Goal: Task Accomplishment & Management: Manage account settings

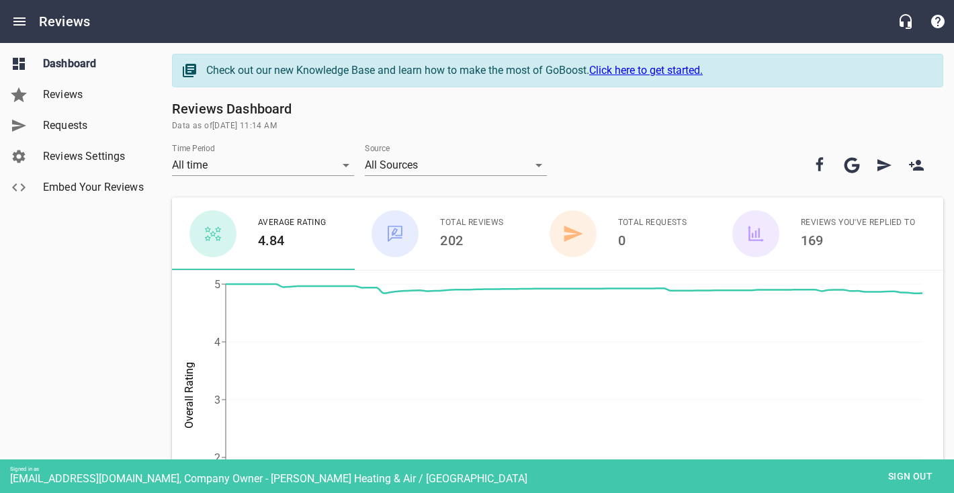
click at [97, 162] on span "Reviews Settings" at bounding box center [94, 156] width 102 height 16
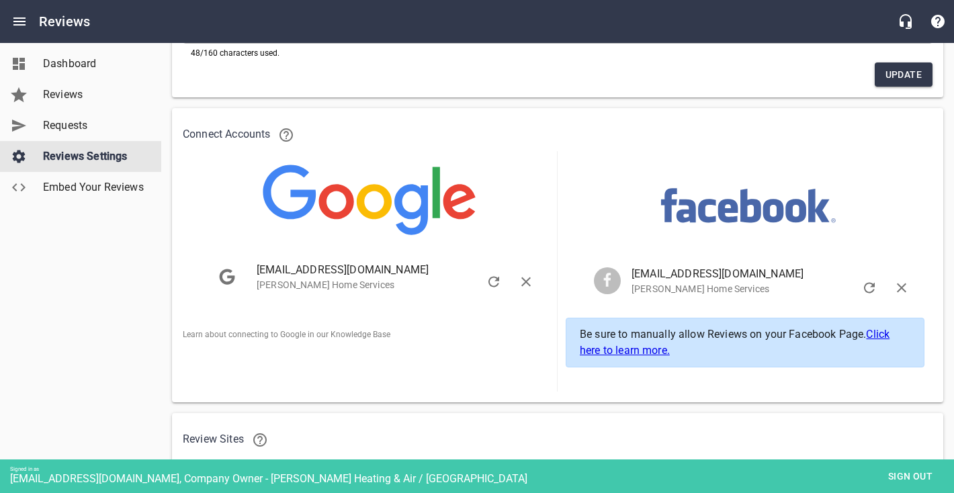
scroll to position [194, 0]
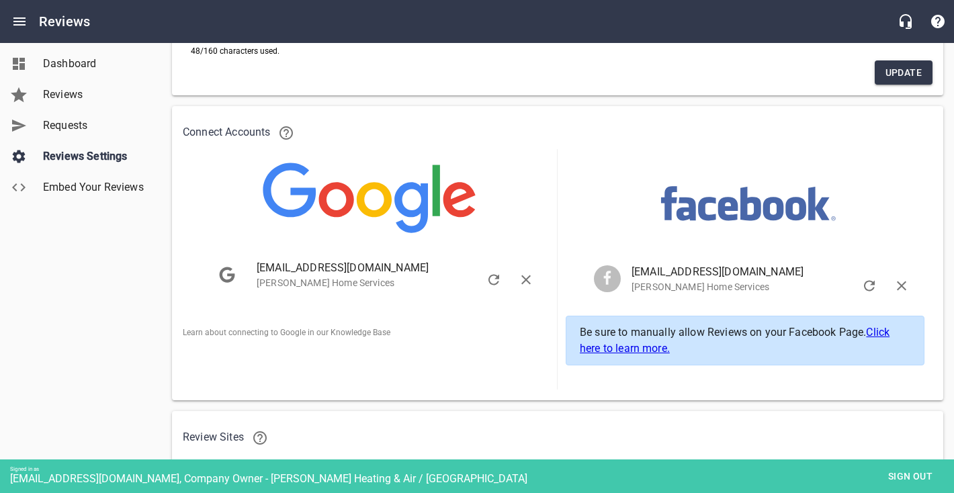
click at [919, 480] on span "Sign out" at bounding box center [910, 476] width 56 height 17
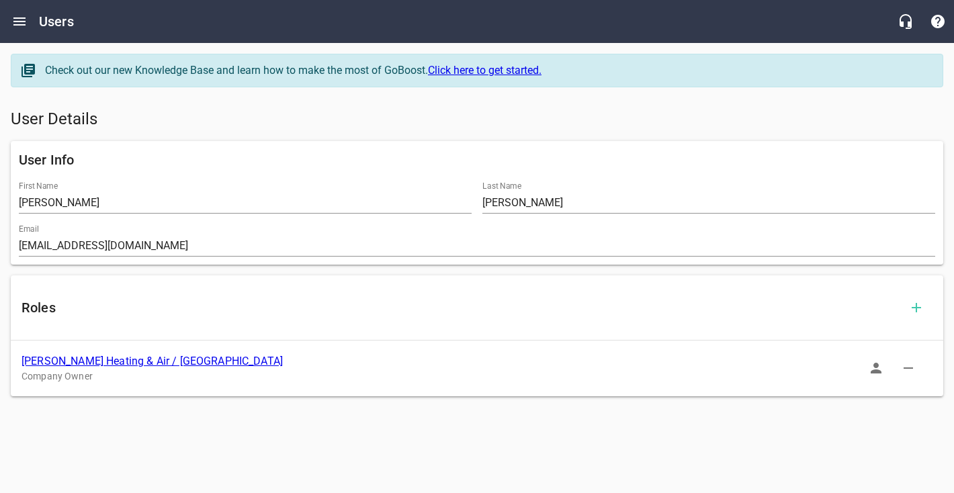
click at [71, 362] on link "[PERSON_NAME] Heating & Air / [GEOGRAPHIC_DATA]" at bounding box center [152, 361] width 261 height 13
